Goal: Task Accomplishment & Management: Complete application form

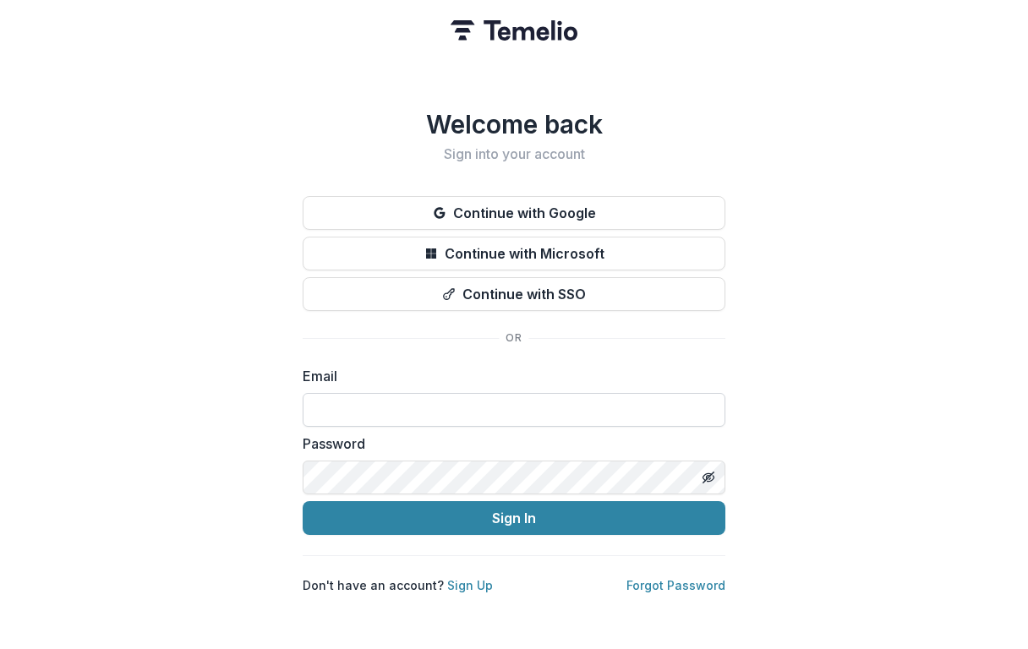
click at [441, 405] on input at bounding box center [514, 410] width 423 height 34
type input "**********"
click at [303, 501] on button "Sign In" at bounding box center [514, 518] width 423 height 34
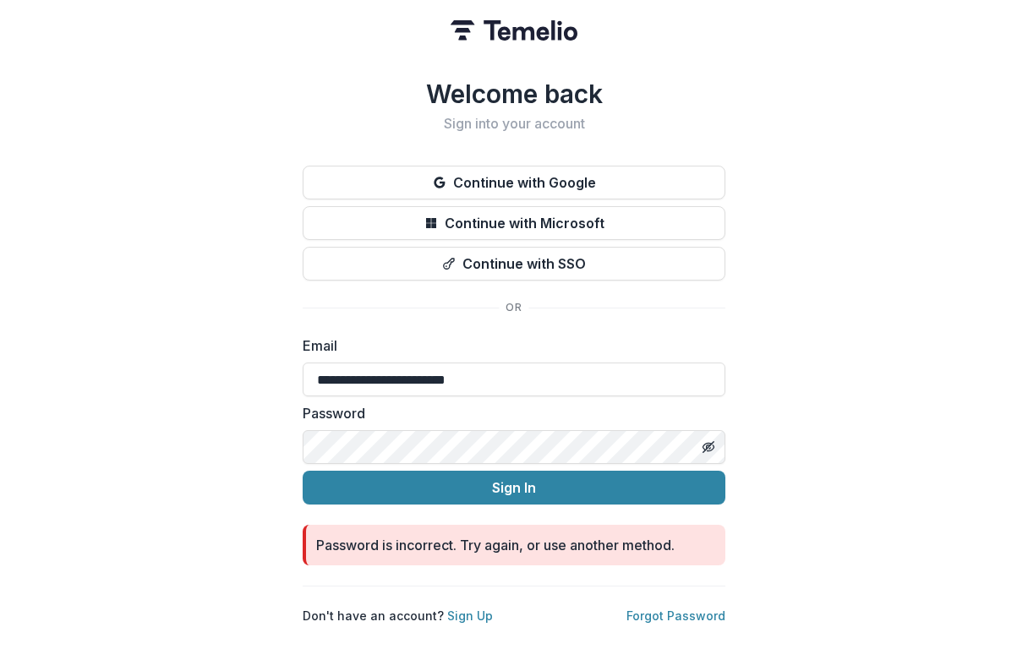
click at [303, 471] on button "Sign In" at bounding box center [514, 488] width 423 height 34
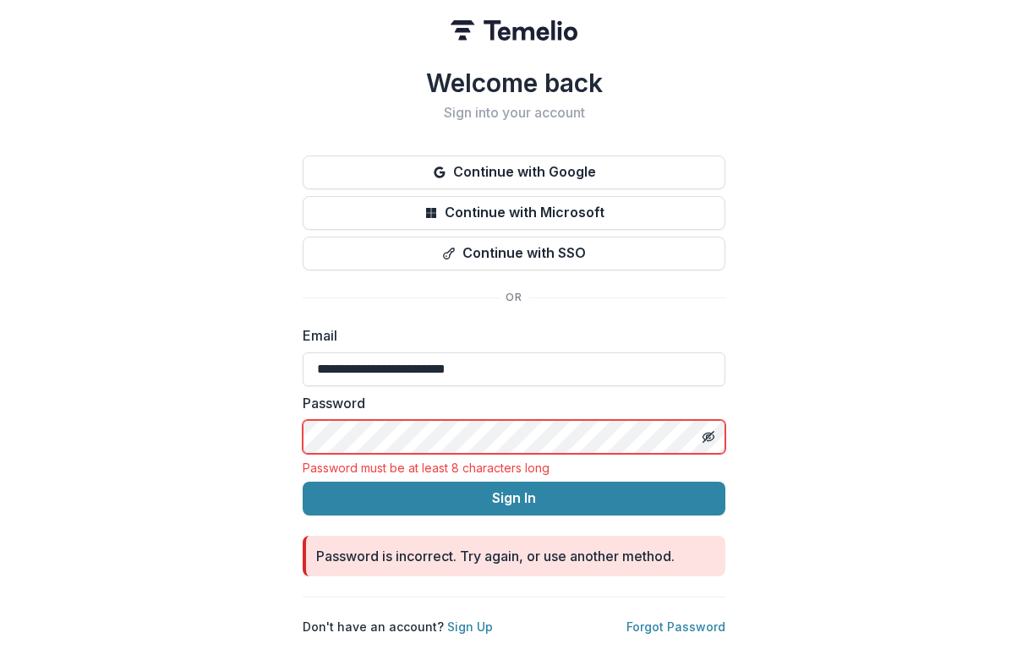
click at [303, 482] on button "Sign In" at bounding box center [514, 499] width 423 height 34
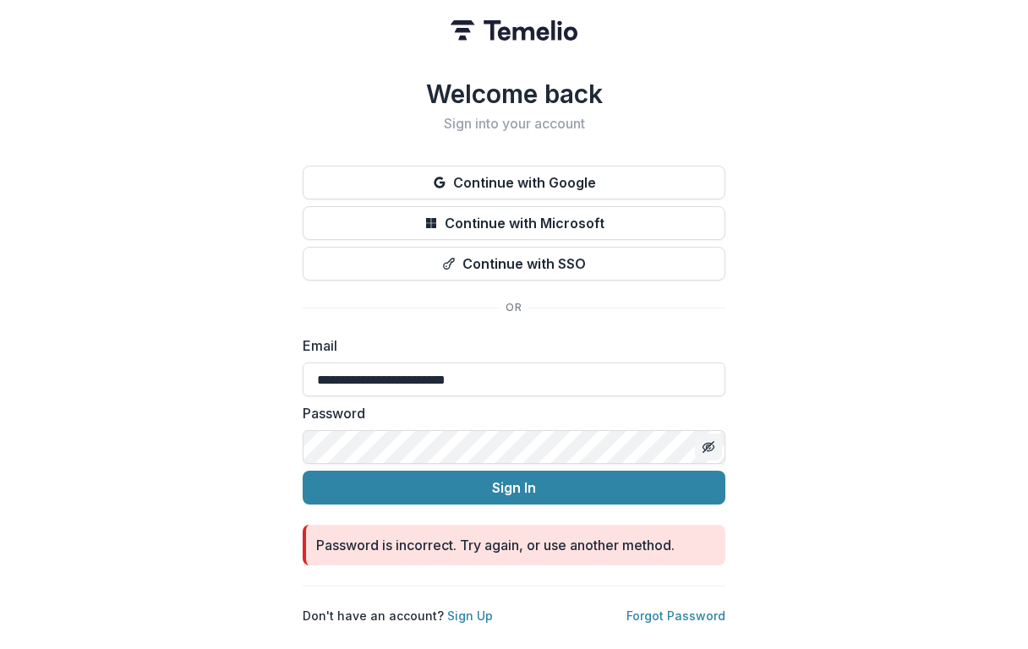
click at [708, 445] on icon "Toggle password visibility" at bounding box center [710, 448] width 7 height 6
click at [708, 444] on icon "Toggle password visibility" at bounding box center [708, 447] width 11 height 8
click at [303, 471] on button "Sign In" at bounding box center [514, 488] width 423 height 34
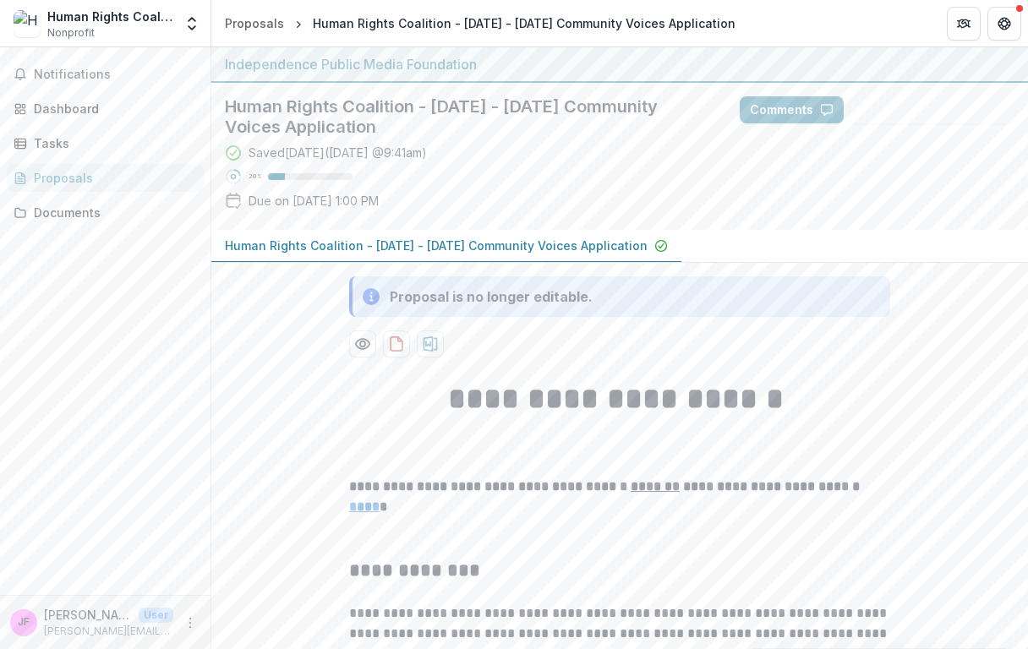
click at [288, 247] on p "Human Rights Coalition - [DATE] - [DATE] Community Voices Application" at bounding box center [436, 246] width 423 height 18
click at [79, 104] on div "Dashboard" at bounding box center [112, 109] width 156 height 18
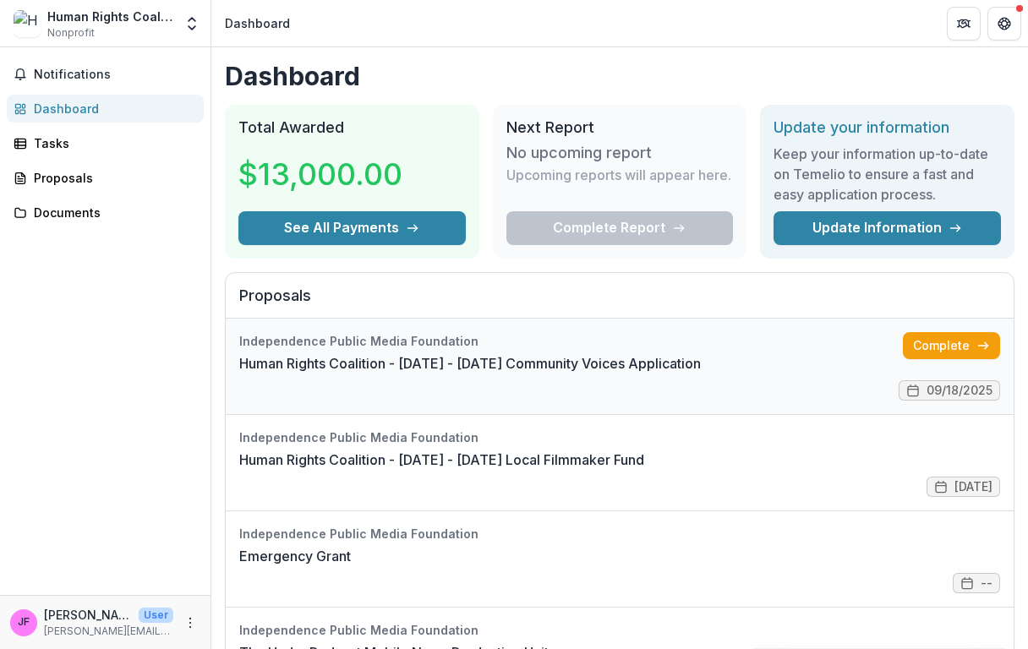
click at [483, 363] on link "Human Rights Coalition - [DATE] - [DATE] Community Voices Application" at bounding box center [470, 363] width 462 height 20
click at [325, 226] on button "See All Payments" at bounding box center [351, 228] width 227 height 34
click at [393, 362] on link "Human Rights Coalition - [DATE] - [DATE] Community Voices Application" at bounding box center [470, 363] width 462 height 20
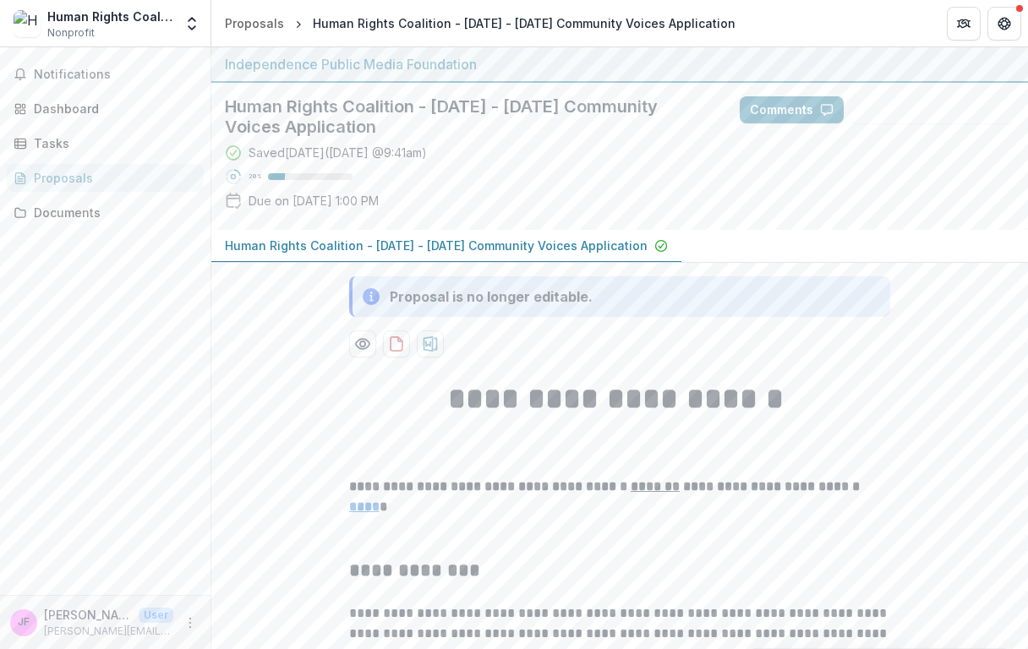
click at [233, 177] on icon at bounding box center [233, 176] width 17 height 17
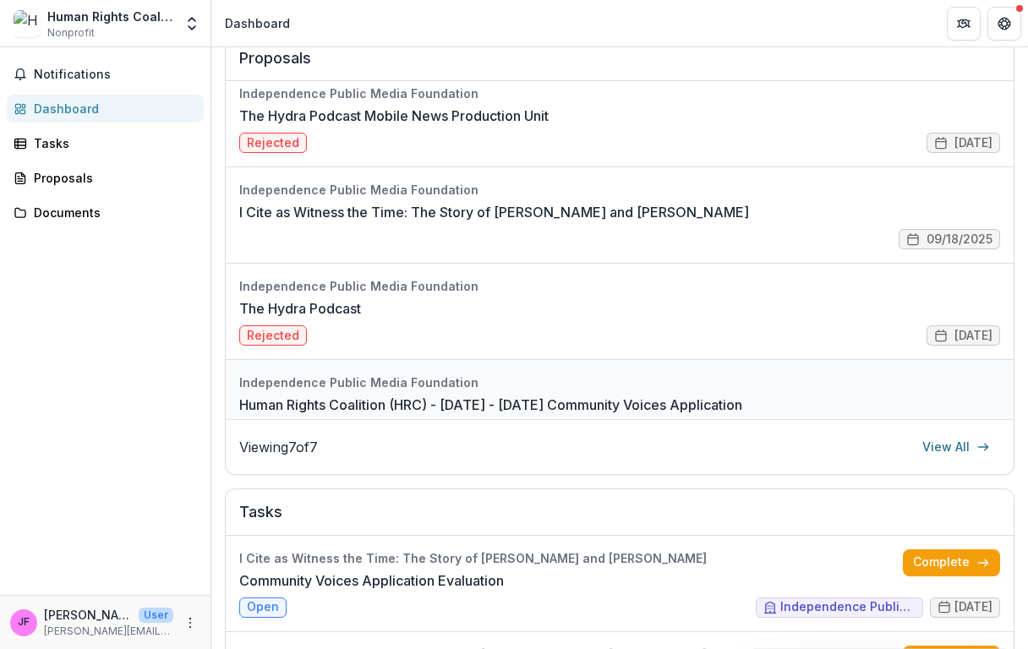
scroll to position [297, 0]
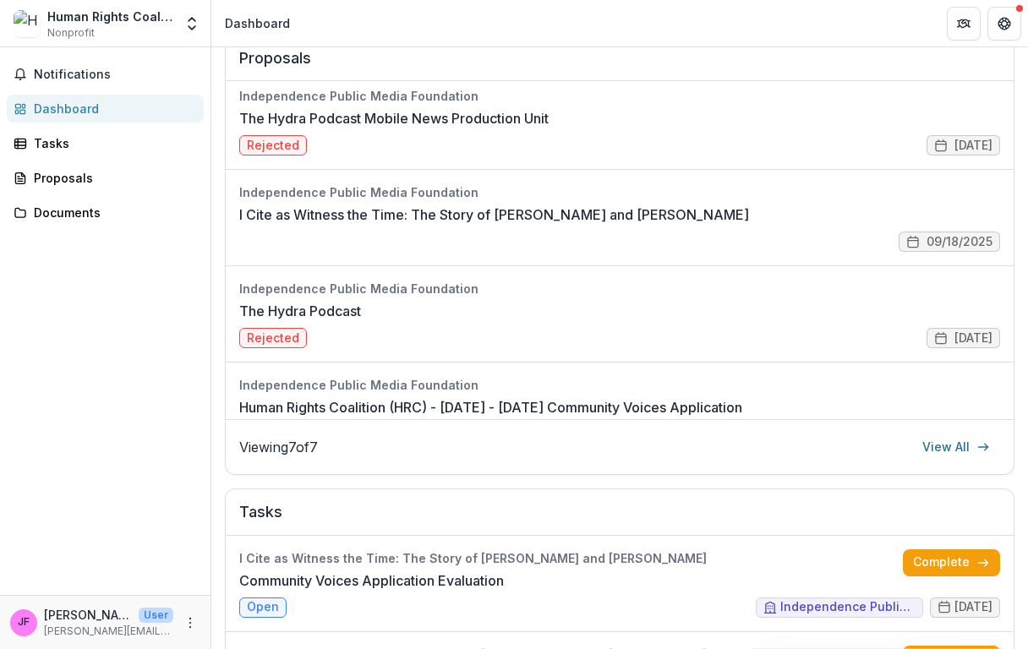
click at [167, 261] on div "Notifications Dashboard Tasks Proposals Documents" at bounding box center [105, 321] width 210 height 548
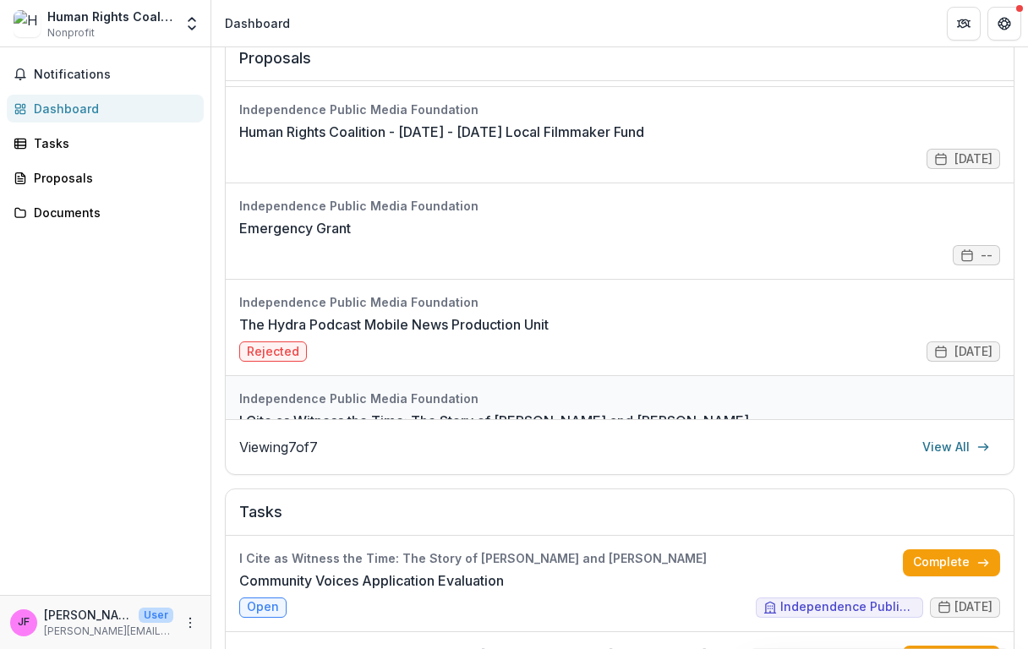
scroll to position [0, 0]
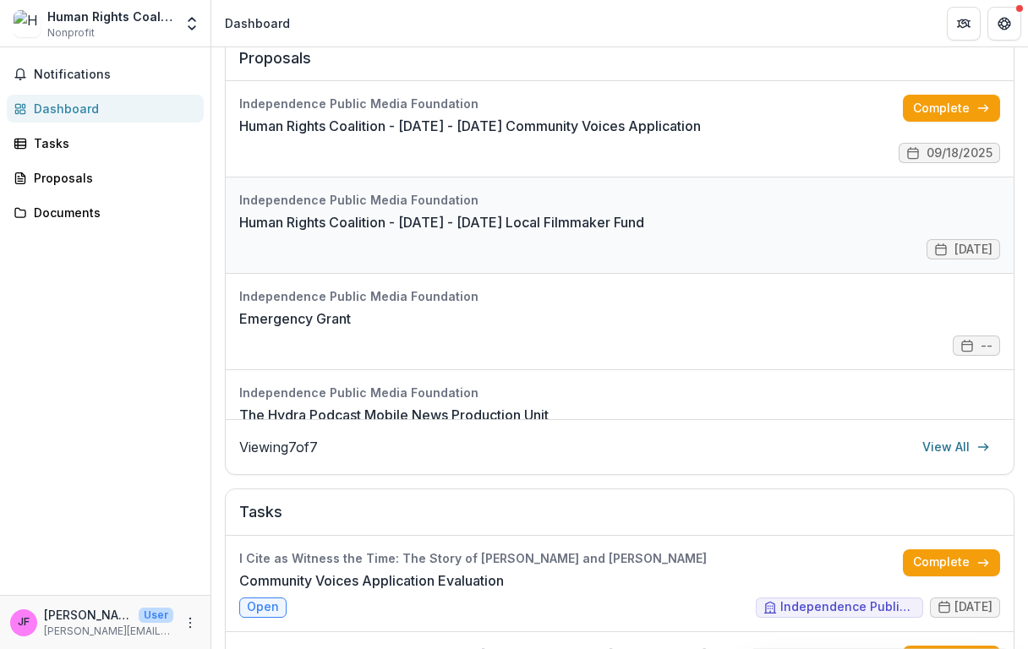
click at [368, 226] on link "Human Rights Coalition - [DATE] - [DATE] Local Filmmaker Fund" at bounding box center [441, 222] width 405 height 20
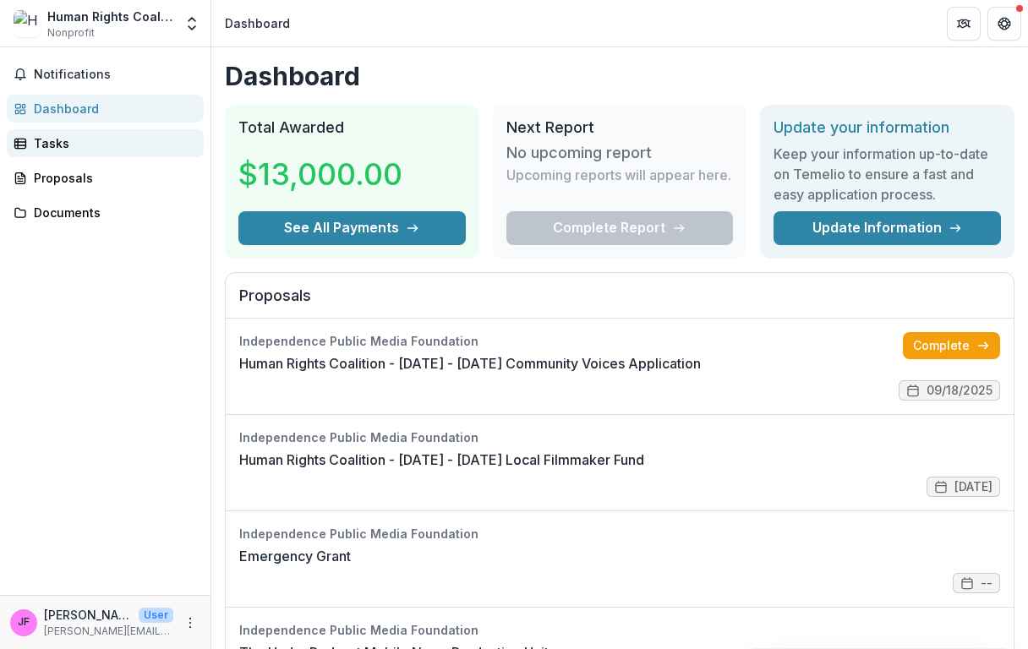
click at [74, 145] on div "Tasks" at bounding box center [112, 143] width 156 height 18
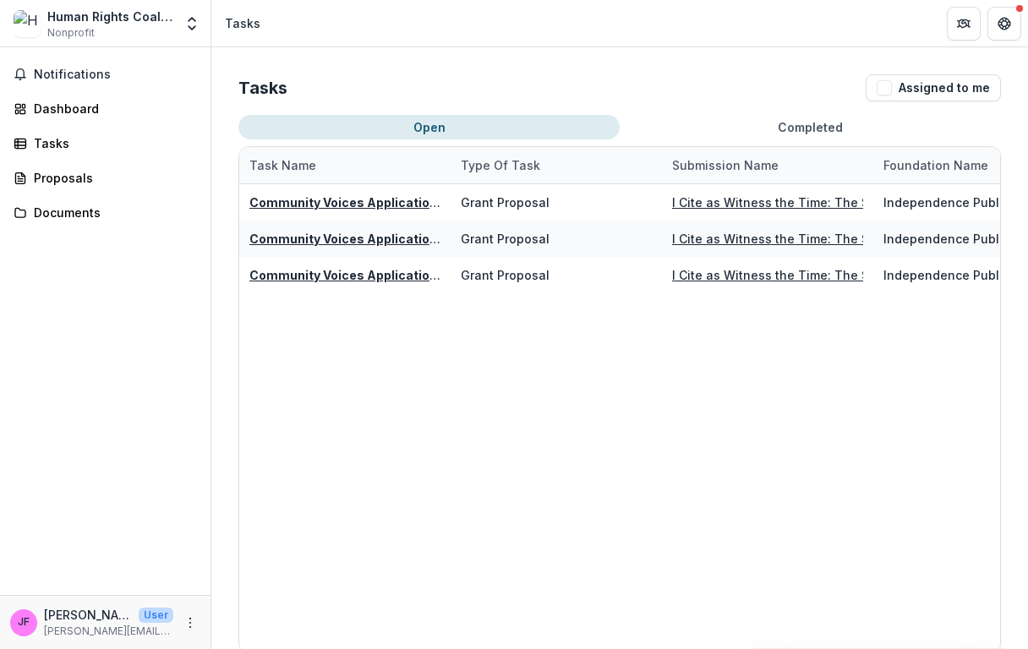
click at [1025, 331] on div "Tasks Assigned to me Open Completed Task Name Type of Task Submission Name Foun…" at bounding box center [619, 363] width 817 height 633
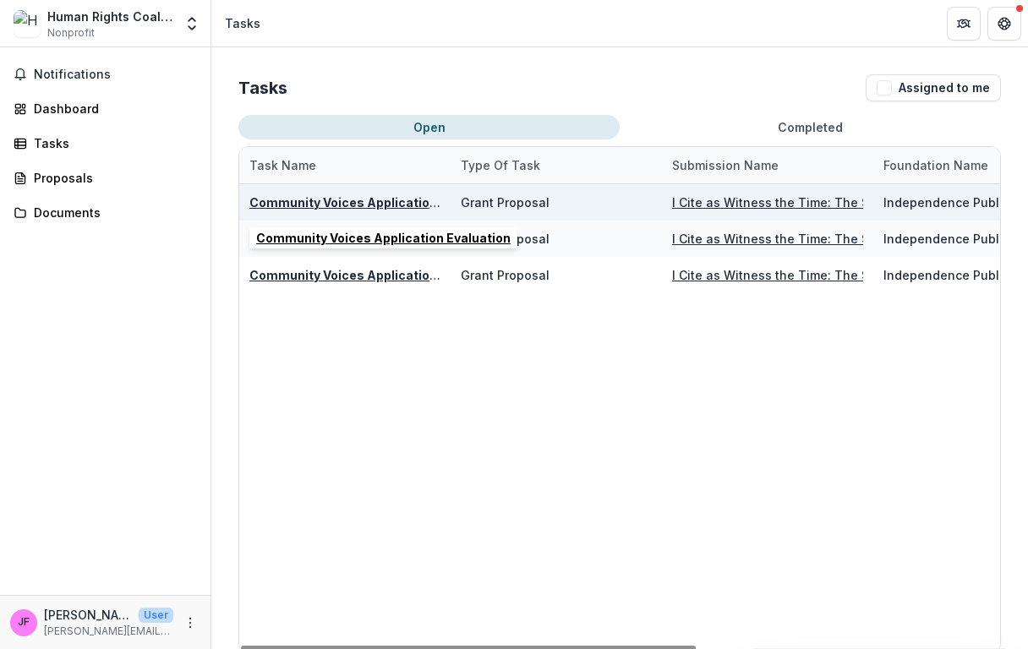
click at [335, 200] on u "Community Voices Application Evaluation" at bounding box center [376, 202] width 254 height 14
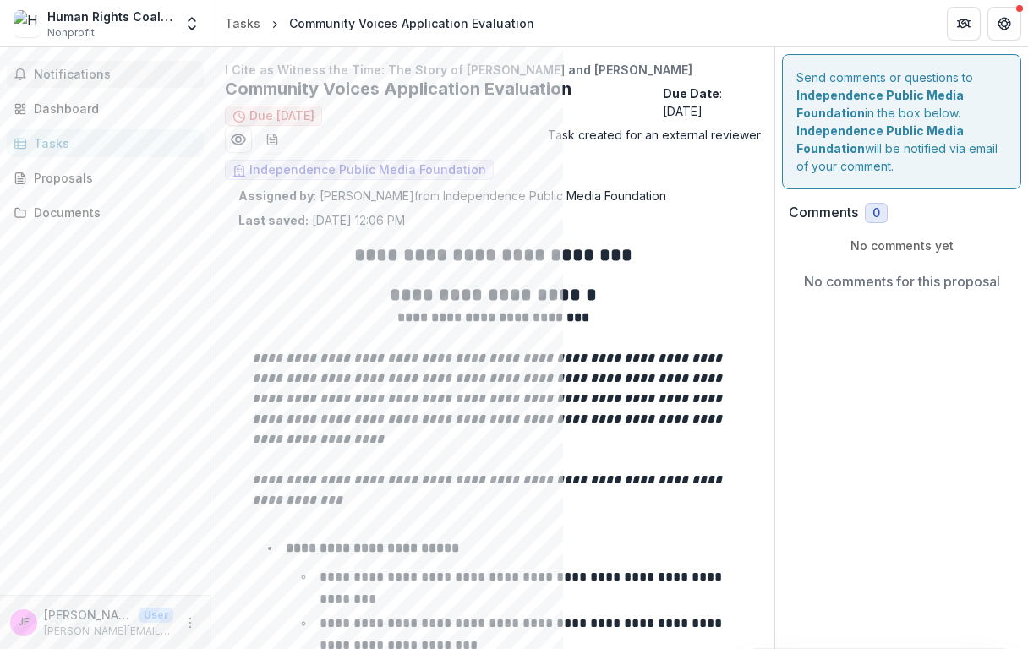
click at [75, 70] on span "Notifications" at bounding box center [115, 75] width 163 height 14
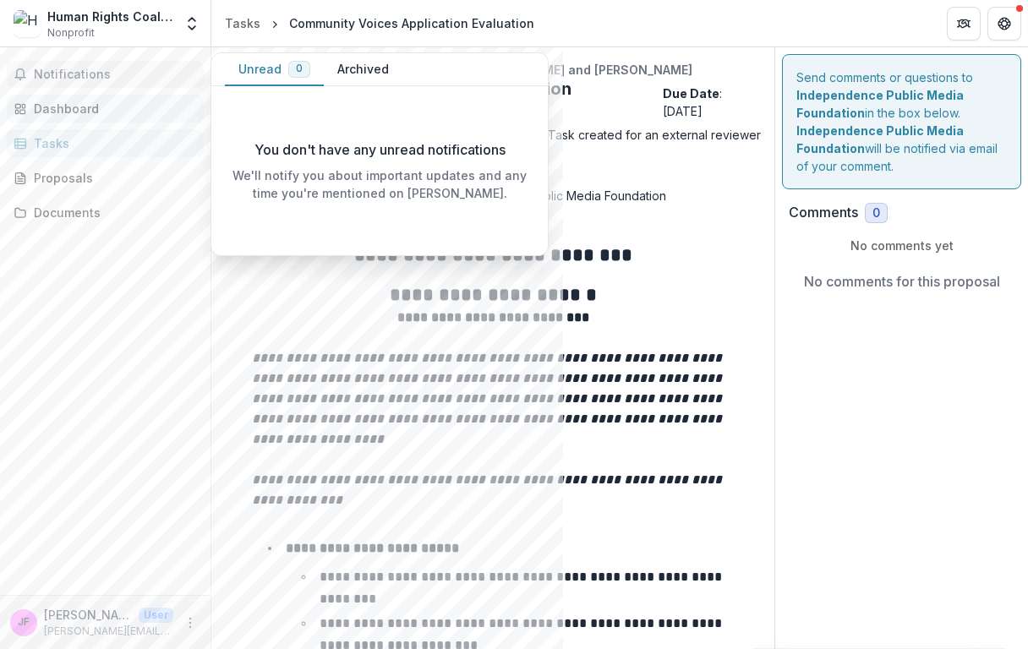
click at [69, 112] on div "Dashboard" at bounding box center [112, 109] width 156 height 18
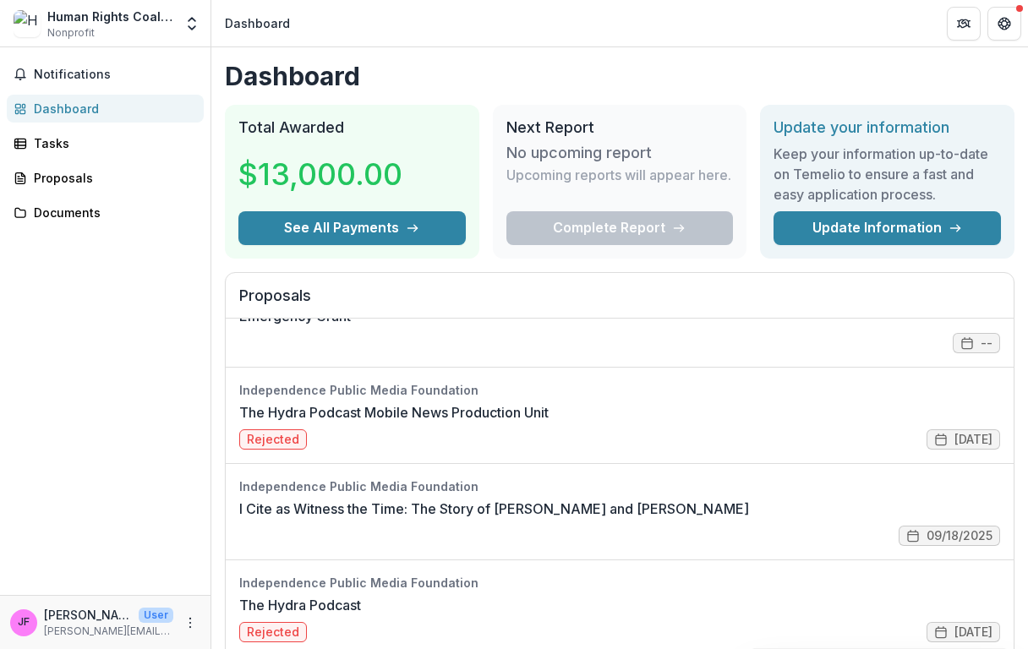
scroll to position [241, 0]
click at [662, 517] on link "I Cite as Witness the Time: The Story of [PERSON_NAME] and [PERSON_NAME]" at bounding box center [494, 508] width 510 height 20
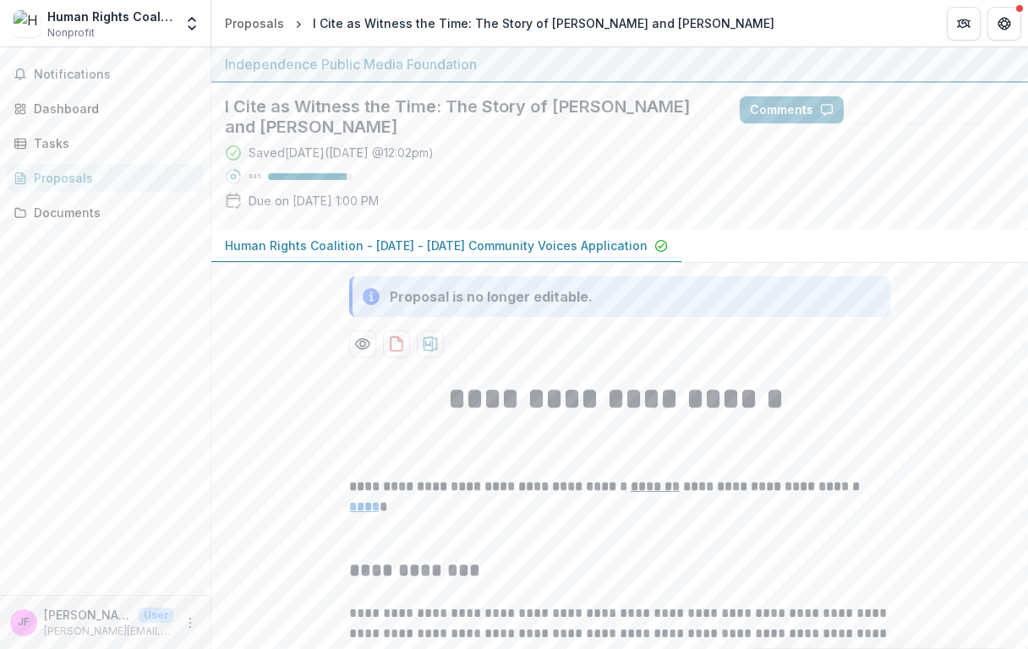
click at [324, 246] on p "Human Rights Coalition - [DATE] - [DATE] Community Voices Application" at bounding box center [436, 246] width 423 height 18
click at [75, 212] on div "Documents" at bounding box center [112, 213] width 156 height 18
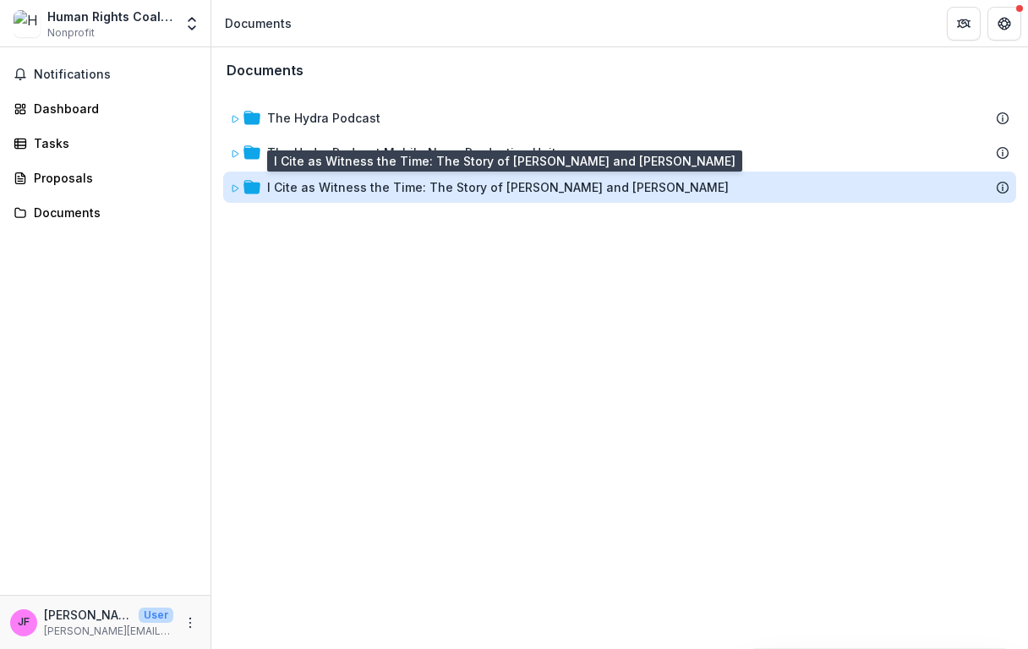
click at [387, 188] on div "I Cite as Witness the Time: The Story of [PERSON_NAME] and [PERSON_NAME]" at bounding box center [498, 187] width 462 height 18
click at [413, 188] on div "I Cite as Witness the Time: The Story of [PERSON_NAME] and [PERSON_NAME]" at bounding box center [498, 187] width 462 height 18
